Goal: Information Seeking & Learning: Learn about a topic

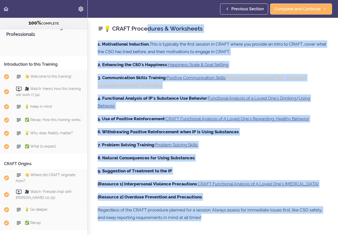
scroll to position [287, 0]
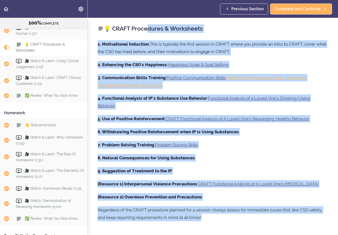
click at [254, 69] on div "1. Motivational Induction. This is typically the first session in CRAFT where y…" at bounding box center [213, 133] width 230 height 186
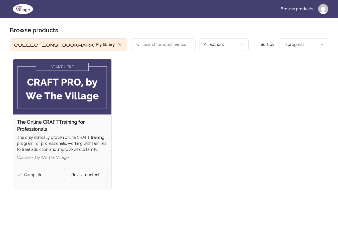
click at [73, 67] on img at bounding box center [62, 86] width 98 height 55
click at [86, 177] on span "Revisit content" at bounding box center [85, 175] width 28 height 6
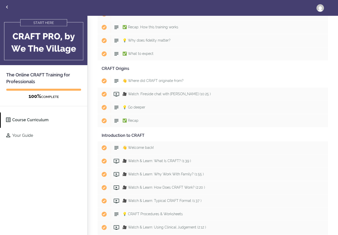
scroll to position [93, 0]
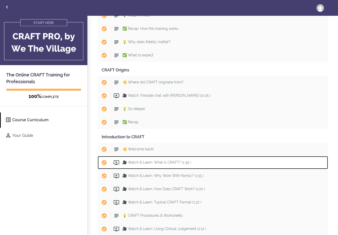
click at [149, 162] on span "🎥 Watch & Learn: What Is CRAFT? (1:39 )" at bounding box center [156, 162] width 69 height 4
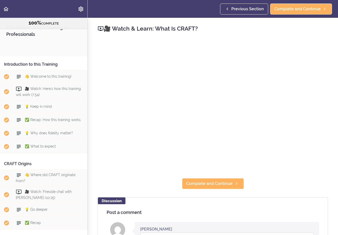
scroll to position [226, 0]
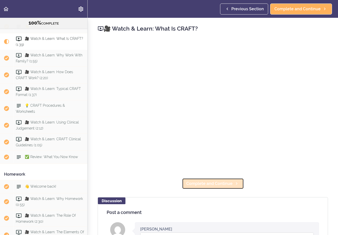
click at [233, 182] on icon at bounding box center [236, 183] width 6 height 5
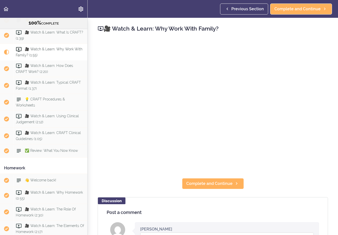
scroll to position [236, 0]
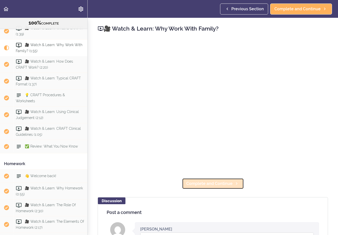
click at [233, 182] on icon at bounding box center [236, 183] width 6 height 5
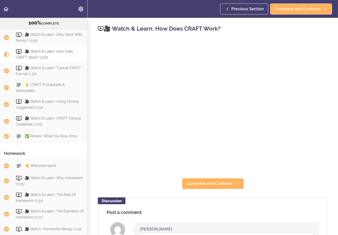
scroll to position [253, 0]
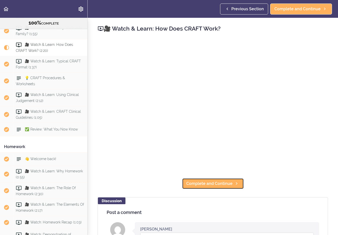
click at [233, 182] on icon at bounding box center [236, 183] width 6 height 5
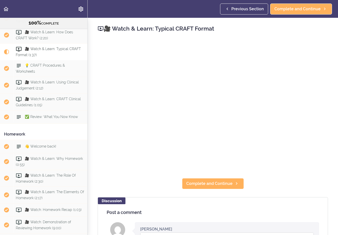
scroll to position [270, 0]
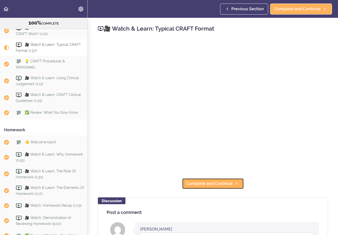
click at [233, 182] on icon at bounding box center [236, 183] width 6 height 5
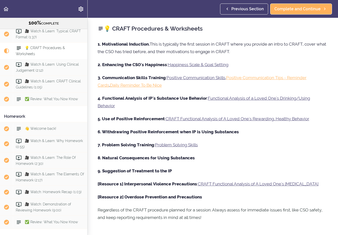
scroll to position [287, 0]
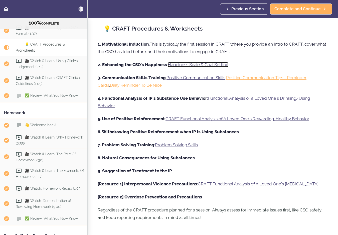
click at [202, 66] on link "Happiness Scale & Goal Setting" at bounding box center [198, 64] width 61 height 5
click at [210, 78] on link "Positive Communication Skills" at bounding box center [195, 77] width 59 height 5
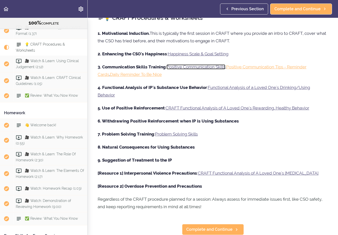
scroll to position [0, 0]
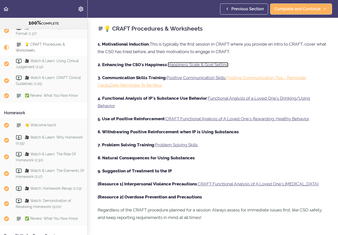
click at [205, 66] on link "Happiness Scale & Goal Setting" at bounding box center [198, 64] width 61 height 5
click at [211, 79] on link "Positive Communication Skills" at bounding box center [195, 77] width 59 height 5
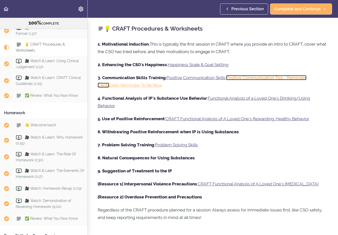
click at [272, 79] on link "Positive Communication Tips - Reminder Cards" at bounding box center [202, 81] width 209 height 13
click at [276, 79] on link "Positive Communication Tips - Reminder Cards" at bounding box center [202, 81] width 209 height 13
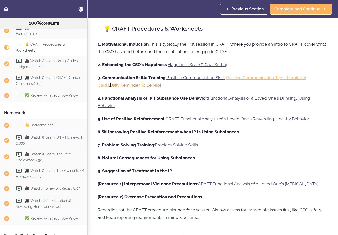
click at [137, 86] on link "Daily Reminder To Be Nice" at bounding box center [136, 85] width 52 height 5
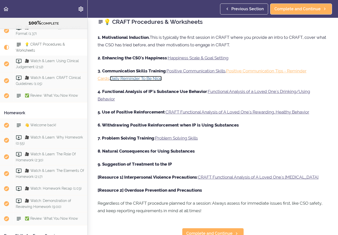
scroll to position [11, 0]
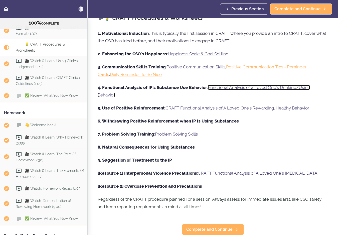
click at [258, 87] on link "Functional Analysis of a Loved One's Drinking/Using Behavior" at bounding box center [204, 91] width 212 height 13
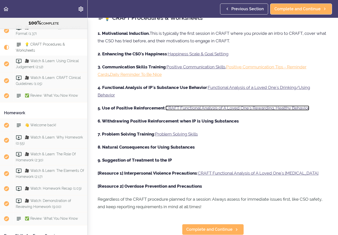
click at [236, 108] on link "CRAFT Functional Analysis of A Loved One's Rewarding, Healthy Behavior" at bounding box center [237, 107] width 144 height 5
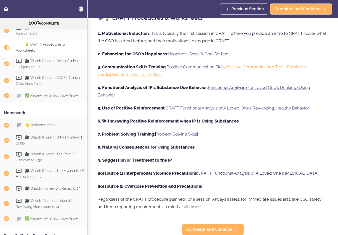
click at [179, 134] on link "Problem Solving Skills" at bounding box center [176, 133] width 43 height 5
click at [257, 173] on link "CRAFT Functional Analysis of A Loved One's Violent Behavior" at bounding box center [258, 172] width 121 height 5
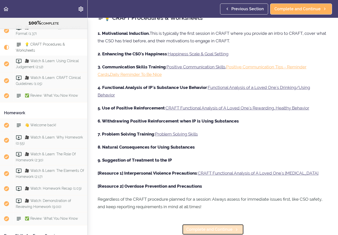
click at [227, 228] on span "Complete and Continue" at bounding box center [209, 229] width 46 height 6
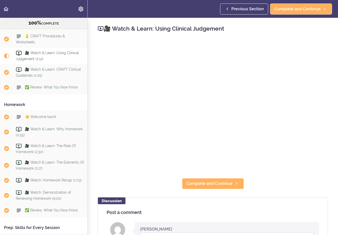
scroll to position [300, 0]
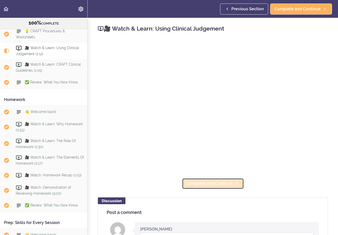
click at [232, 183] on link "Complete and Continue" at bounding box center [213, 183] width 62 height 11
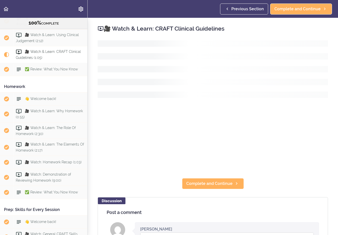
scroll to position [317, 0]
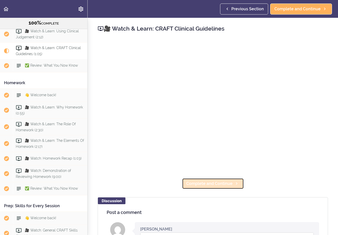
click at [227, 184] on span "Complete and Continue" at bounding box center [209, 183] width 46 height 6
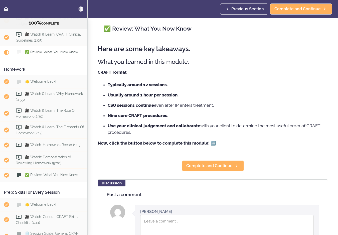
scroll to position [334, 0]
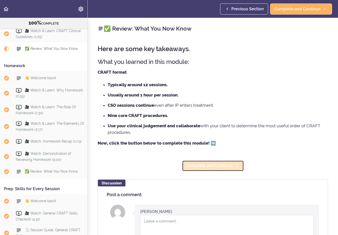
click at [214, 164] on span "Complete and Continue" at bounding box center [209, 166] width 46 height 6
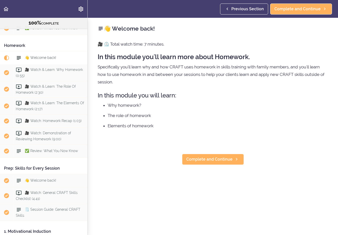
scroll to position [363, 0]
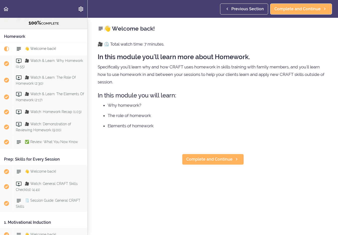
click at [214, 169] on div "👋 Welcome back! 🎥 ⏲️ Total watch time: 7 minutes. In this module you'll learn m…" at bounding box center [213, 126] width 250 height 217
click at [217, 155] on link "Complete and Continue" at bounding box center [213, 159] width 62 height 11
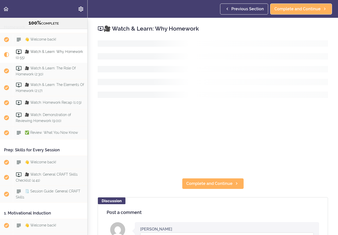
scroll to position [377, 0]
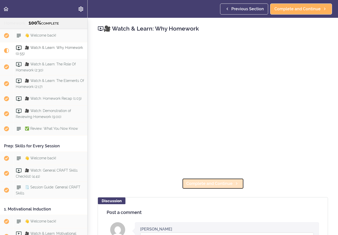
click at [221, 186] on span "Complete and Continue" at bounding box center [209, 183] width 46 height 6
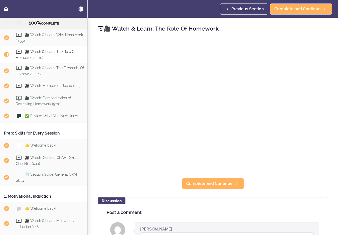
scroll to position [394, 0]
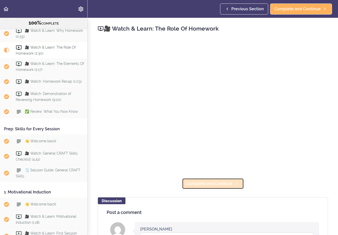
click at [209, 185] on span "Complete and Continue" at bounding box center [209, 183] width 46 height 6
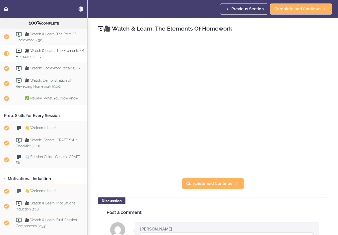
scroll to position [410, 0]
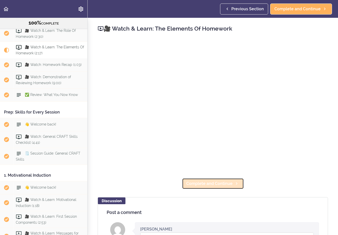
click at [211, 184] on span "Complete and Continue" at bounding box center [209, 183] width 46 height 6
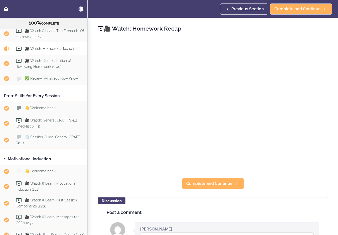
scroll to position [427, 0]
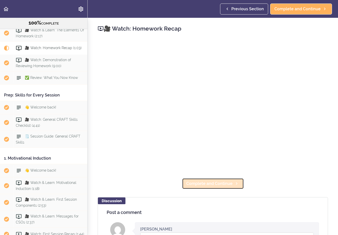
click at [229, 184] on span "Complete and Continue" at bounding box center [209, 183] width 46 height 6
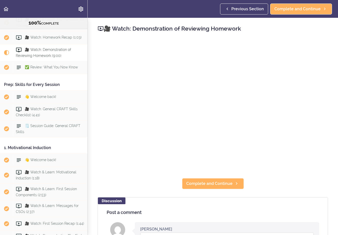
scroll to position [441, 0]
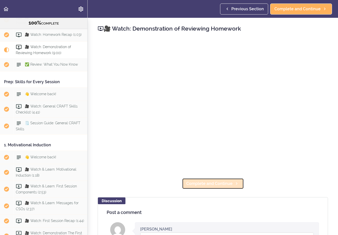
click at [214, 182] on span "Complete and Continue" at bounding box center [209, 183] width 46 height 6
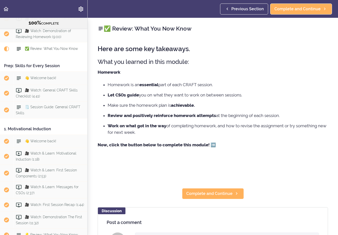
scroll to position [458, 0]
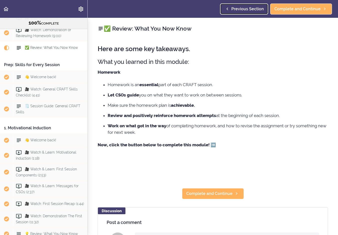
click at [255, 11] on span "Previous Section" at bounding box center [247, 9] width 33 height 6
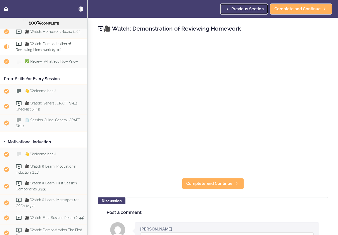
scroll to position [441, 0]
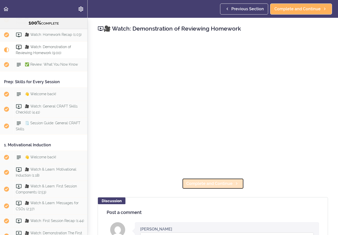
click at [228, 183] on span "Complete and Continue" at bounding box center [209, 183] width 46 height 6
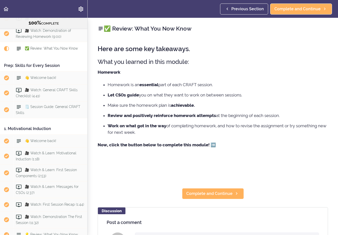
scroll to position [458, 0]
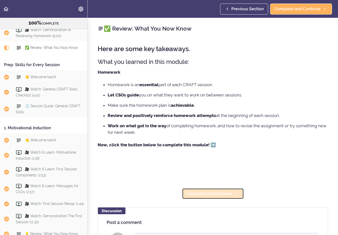
click at [236, 194] on use at bounding box center [237, 193] width 2 height 3
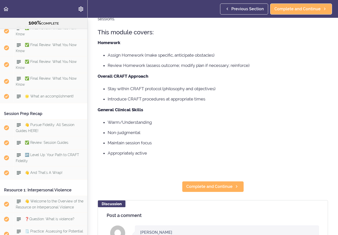
scroll to position [66, 0]
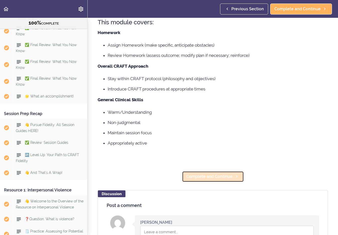
click at [203, 177] on span "Complete and Continue" at bounding box center [209, 176] width 46 height 6
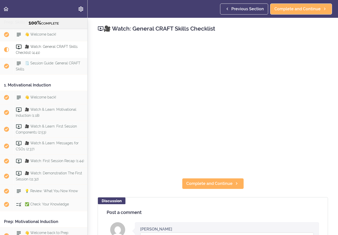
scroll to position [10, 0]
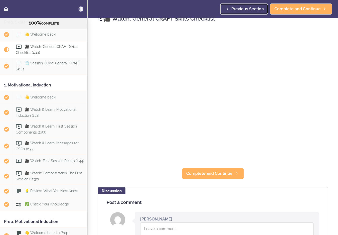
click at [255, 9] on span "Previous Section" at bounding box center [247, 9] width 33 height 6
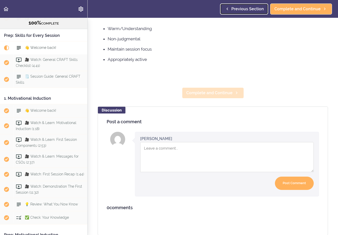
scroll to position [149, 0]
click at [223, 96] on span "Complete and Continue" at bounding box center [209, 93] width 46 height 6
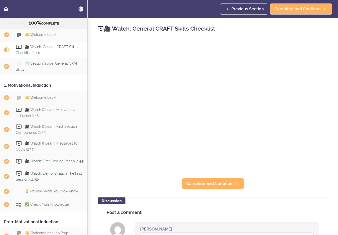
scroll to position [501, 0]
click at [214, 182] on span "Complete and Continue" at bounding box center [209, 183] width 46 height 6
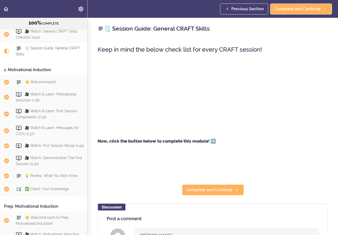
scroll to position [517, 0]
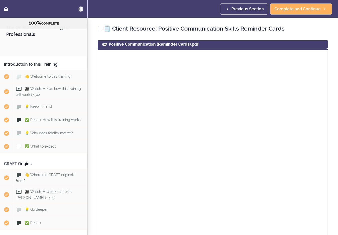
scroll to position [1080, 0]
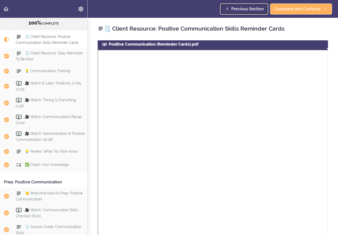
click at [250, 8] on span "Previous Section" at bounding box center [247, 9] width 33 height 6
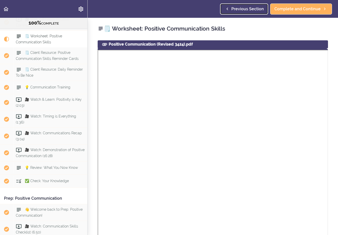
scroll to position [1056, 0]
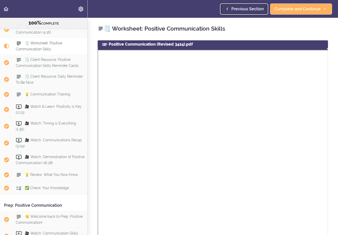
click at [239, 7] on span "Previous Section" at bounding box center [247, 9] width 33 height 6
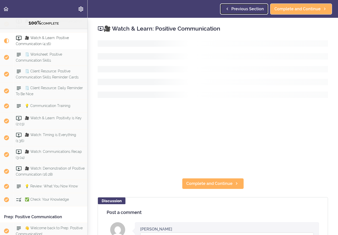
scroll to position [1039, 0]
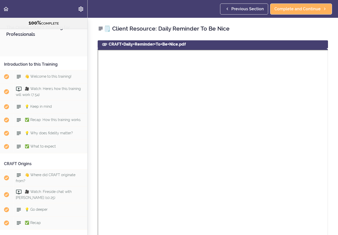
scroll to position [1096, 0]
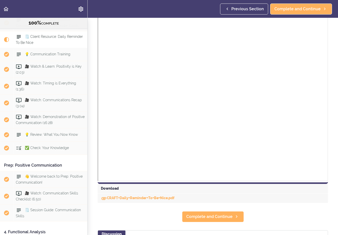
scroll to position [99, 0]
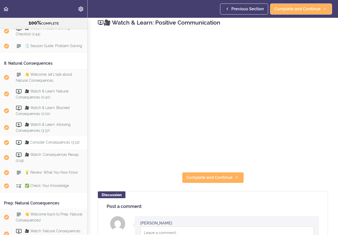
scroll to position [2017, 0]
